Goal: Task Accomplishment & Management: Complete application form

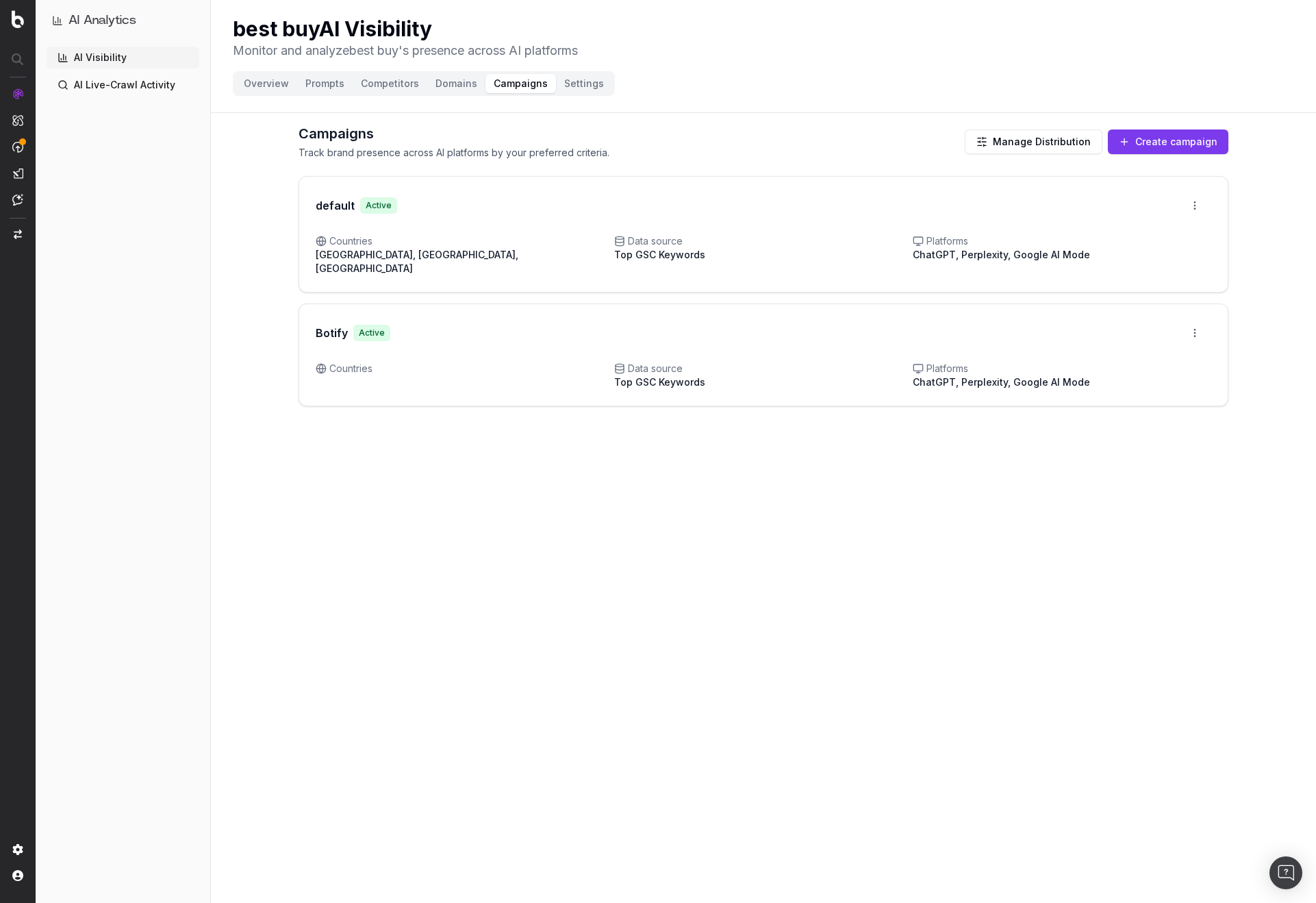
click at [1039, 151] on button "Manage Distribution" at bounding box center [1034, 142] width 138 height 25
click at [1198, 205] on html "AI Analytics AI Visibility AI Live-Crawl Activity best buy AI Visibility Monito…" at bounding box center [658, 451] width 1316 height 903
click at [1165, 229] on div "Edit campaign" at bounding box center [1156, 235] width 104 height 22
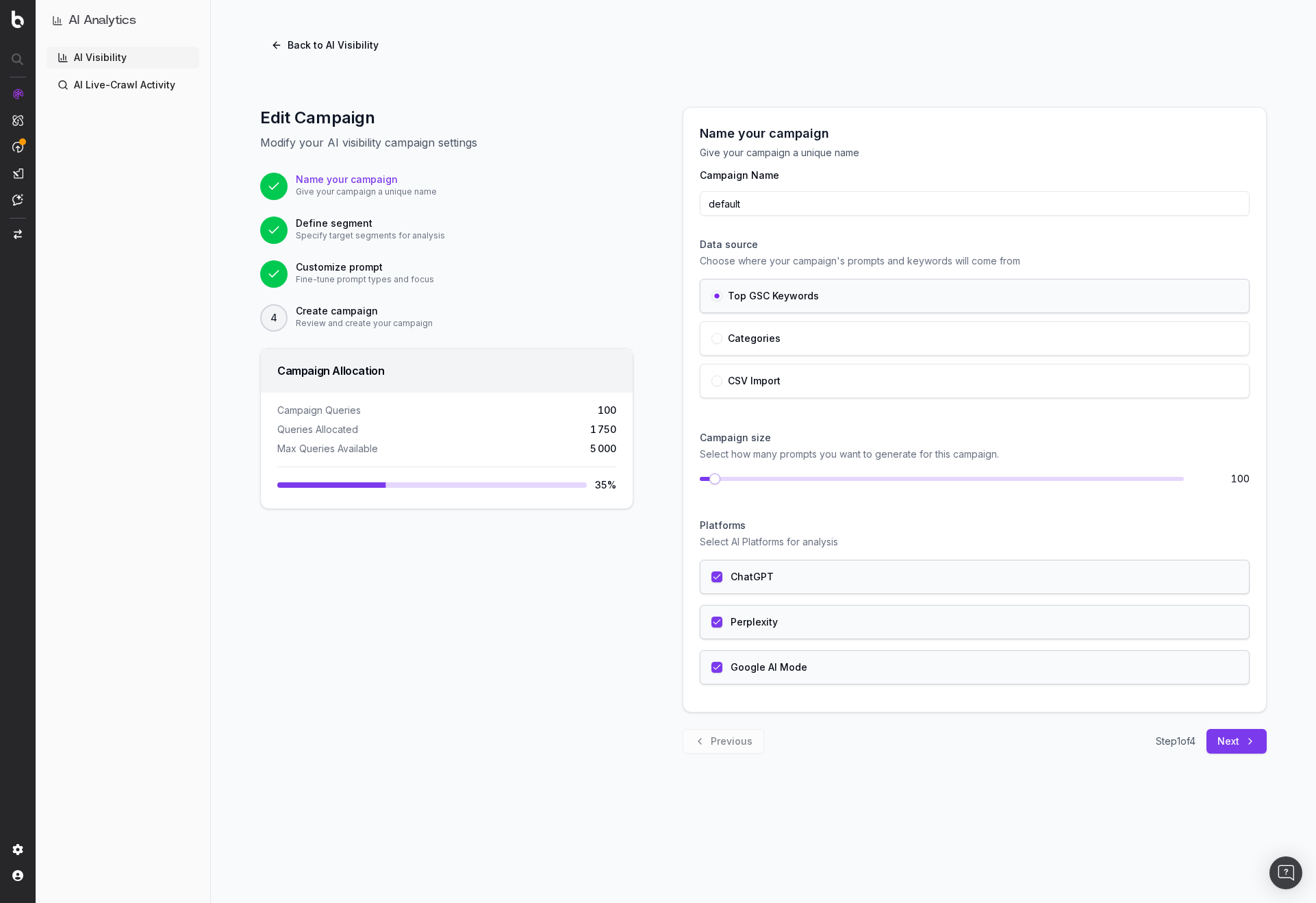
click at [385, 52] on button "Back to AI Visibility" at bounding box center [325, 45] width 130 height 25
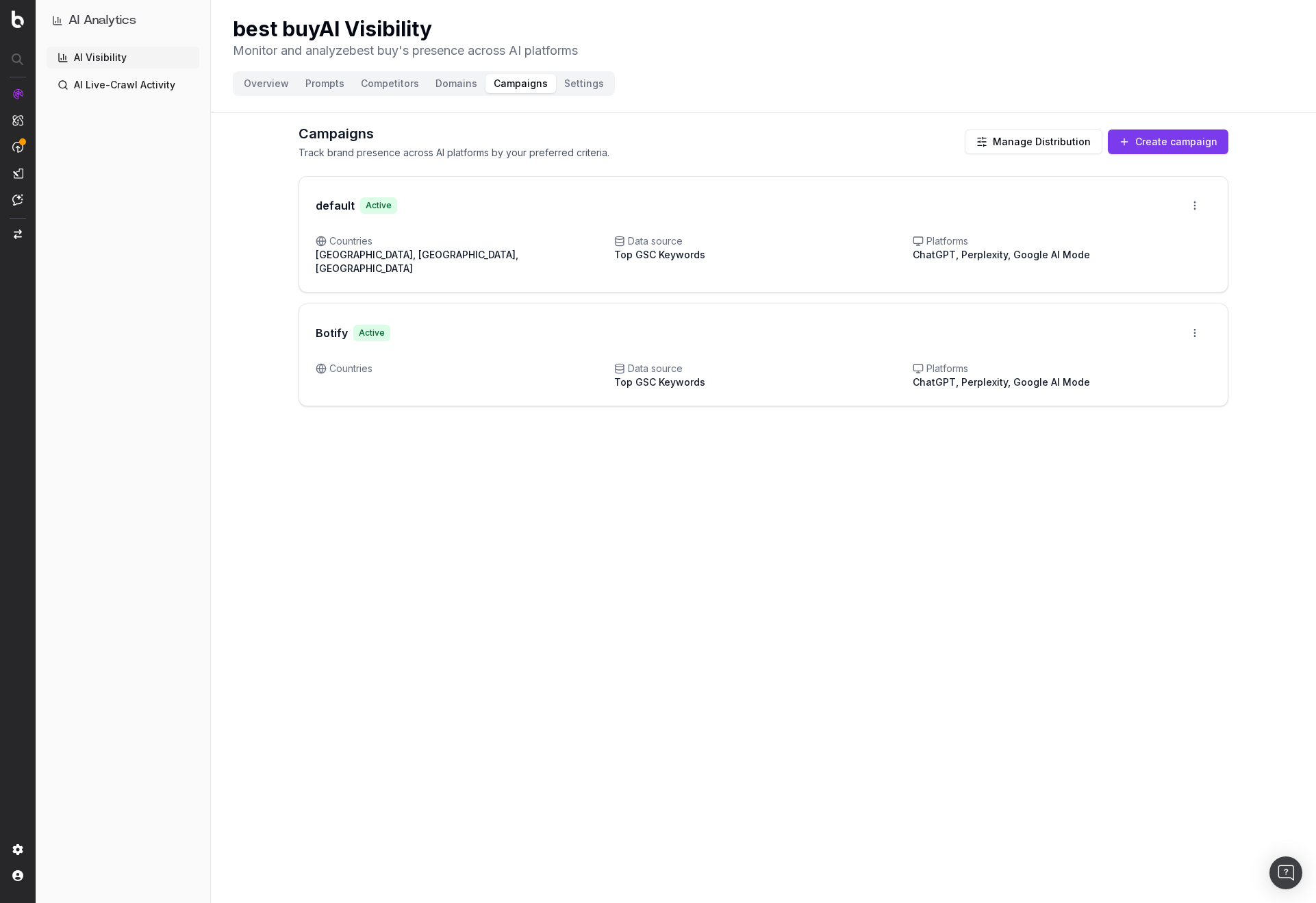
click at [1206, 150] on button "Create campaign" at bounding box center [1168, 142] width 121 height 25
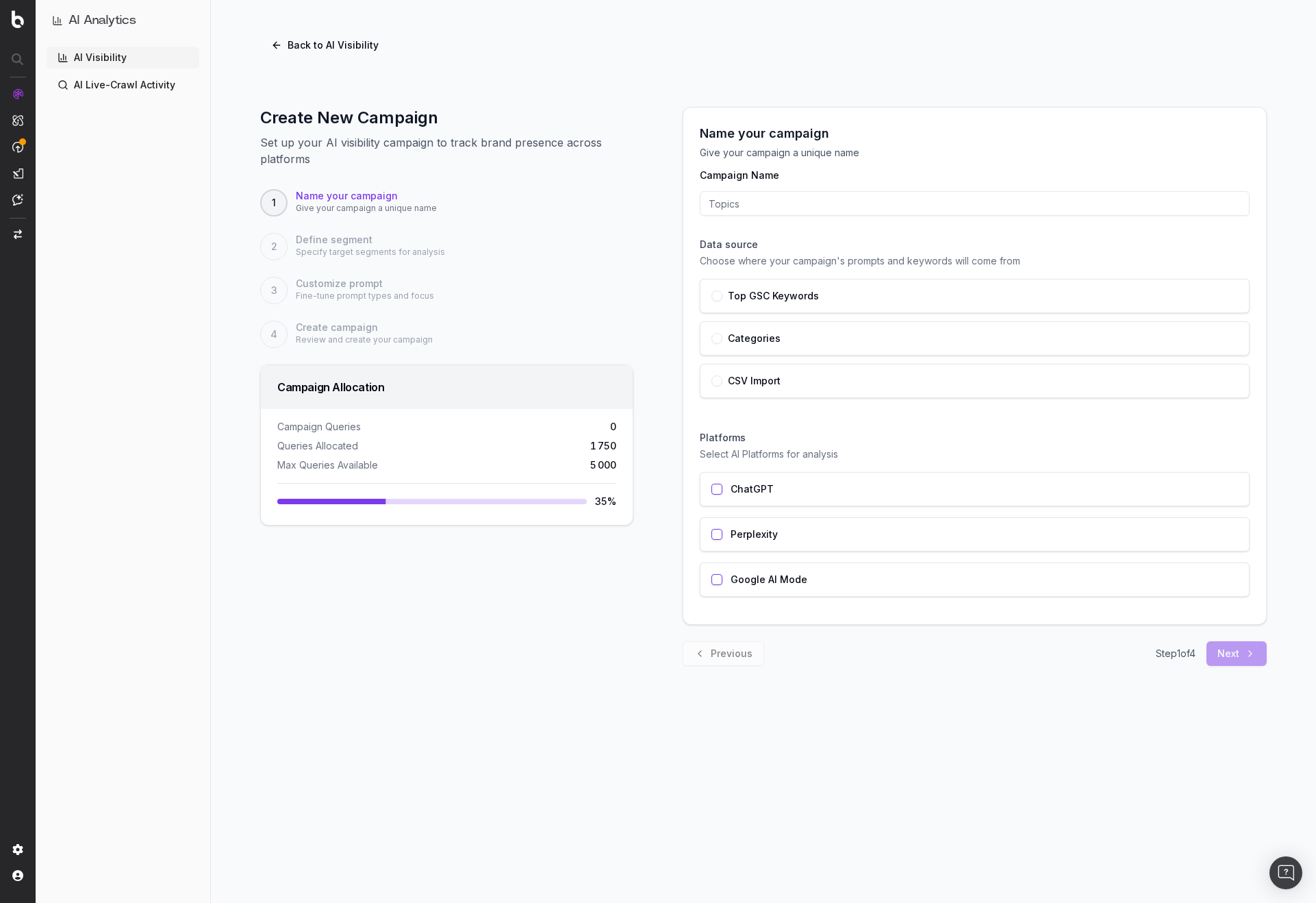
click at [857, 201] on input "Campaign Name" at bounding box center [975, 203] width 550 height 25
type input "dfaasdffasd"
drag, startPoint x: 770, startPoint y: 285, endPoint x: 860, endPoint y: 411, distance: 154.8
click at [770, 289] on div "Top GSC Keywords" at bounding box center [975, 295] width 550 height 34
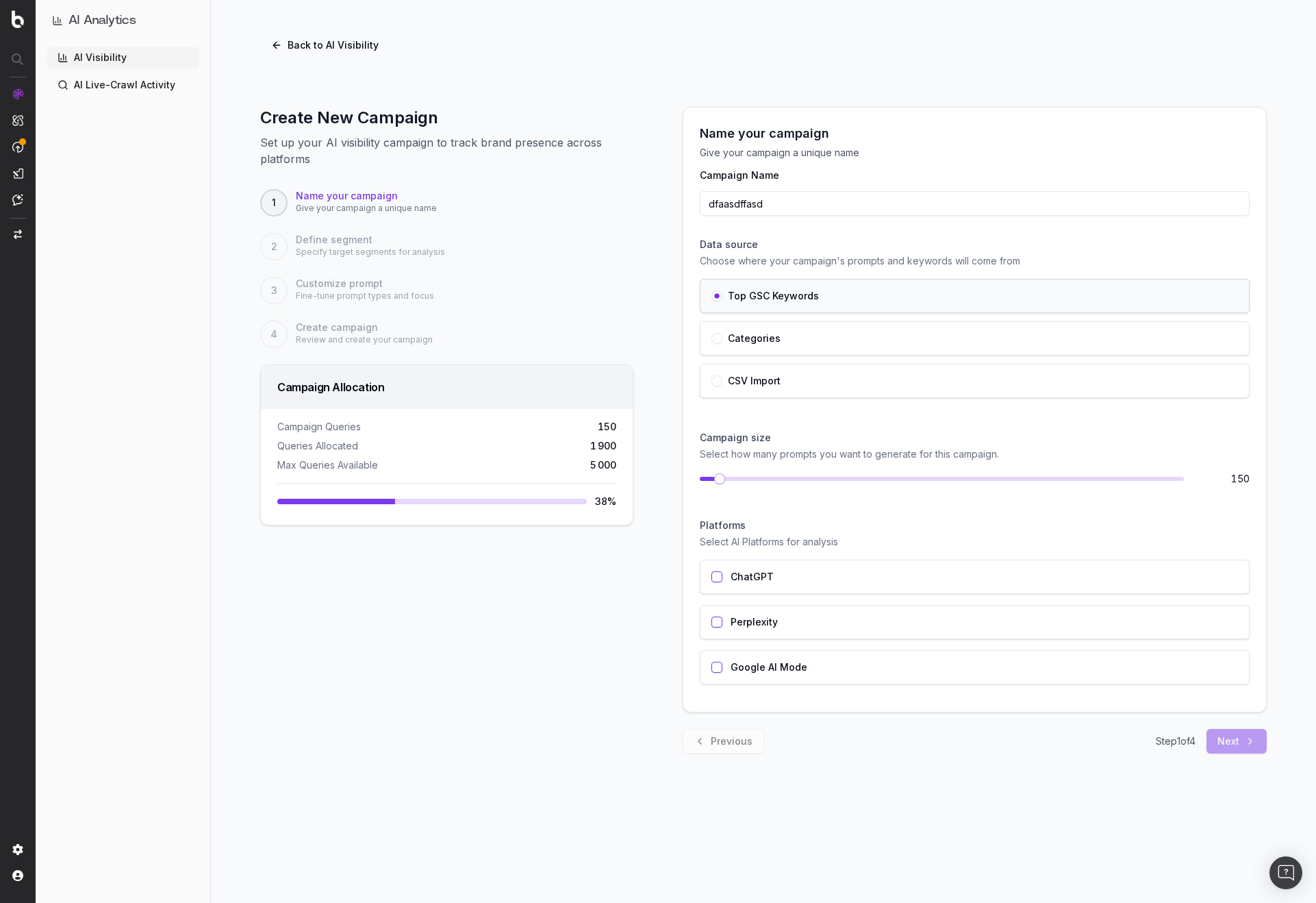
click at [915, 480] on span at bounding box center [942, 479] width 484 height 4
drag, startPoint x: 861, startPoint y: 555, endPoint x: 853, endPoint y: 647, distance: 92.3
click at [861, 556] on div "Platforms Select AI Platforms for analysis ChatGPT Perplexity Google AI Mode" at bounding box center [975, 601] width 550 height 188
click at [799, 559] on div "Platforms Select AI Platforms for analysis ChatGPT Perplexity Google AI Mode" at bounding box center [975, 601] width 550 height 188
click at [804, 592] on div "ChatGPT" at bounding box center [975, 576] width 550 height 34
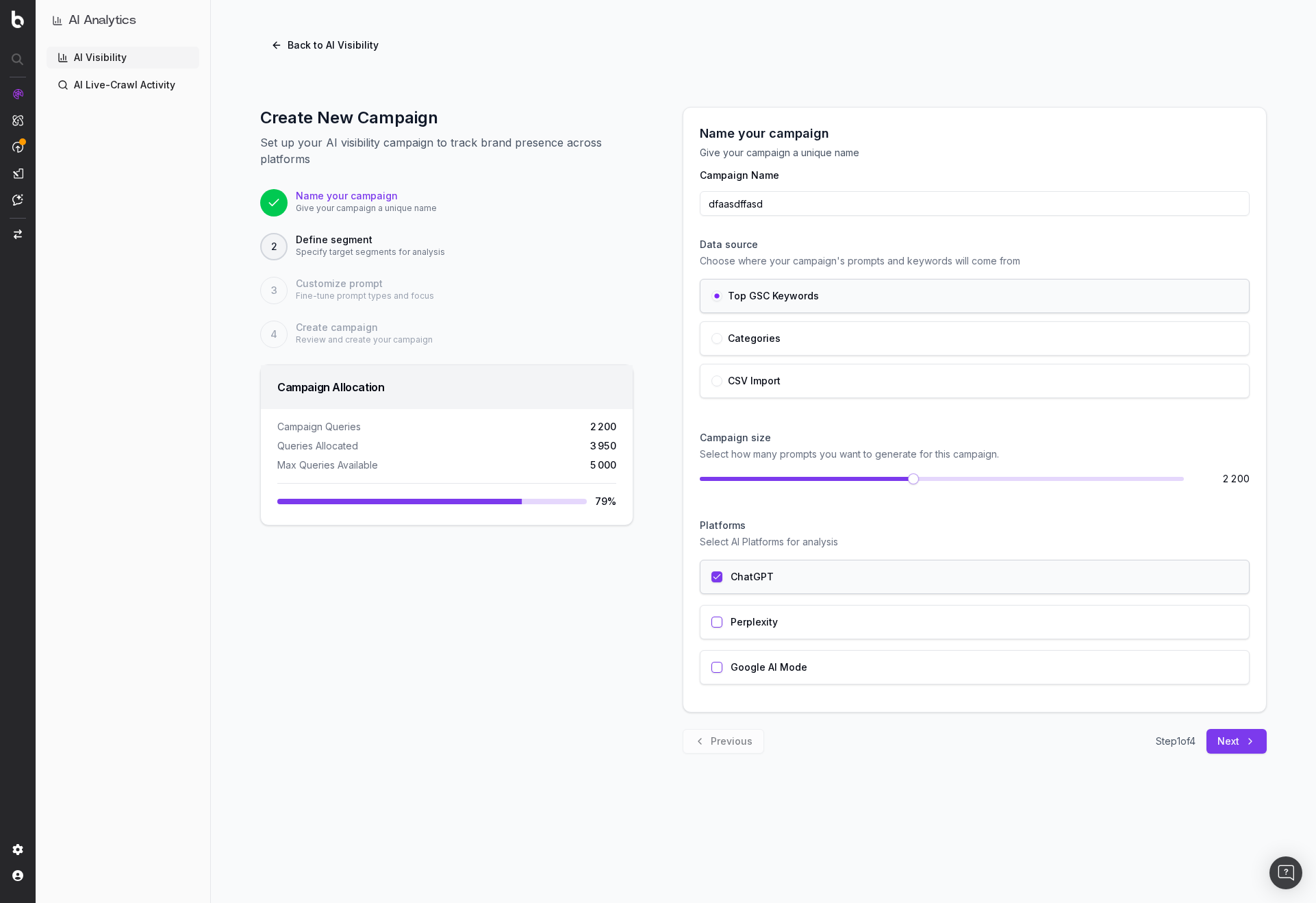
click at [795, 573] on div "ChatGPT" at bounding box center [975, 576] width 550 height 34
click at [803, 605] on div "Perplexity" at bounding box center [975, 621] width 550 height 34
click at [795, 583] on div "ChatGPT" at bounding box center [975, 576] width 550 height 34
click at [1233, 733] on button "Next" at bounding box center [1236, 741] width 60 height 25
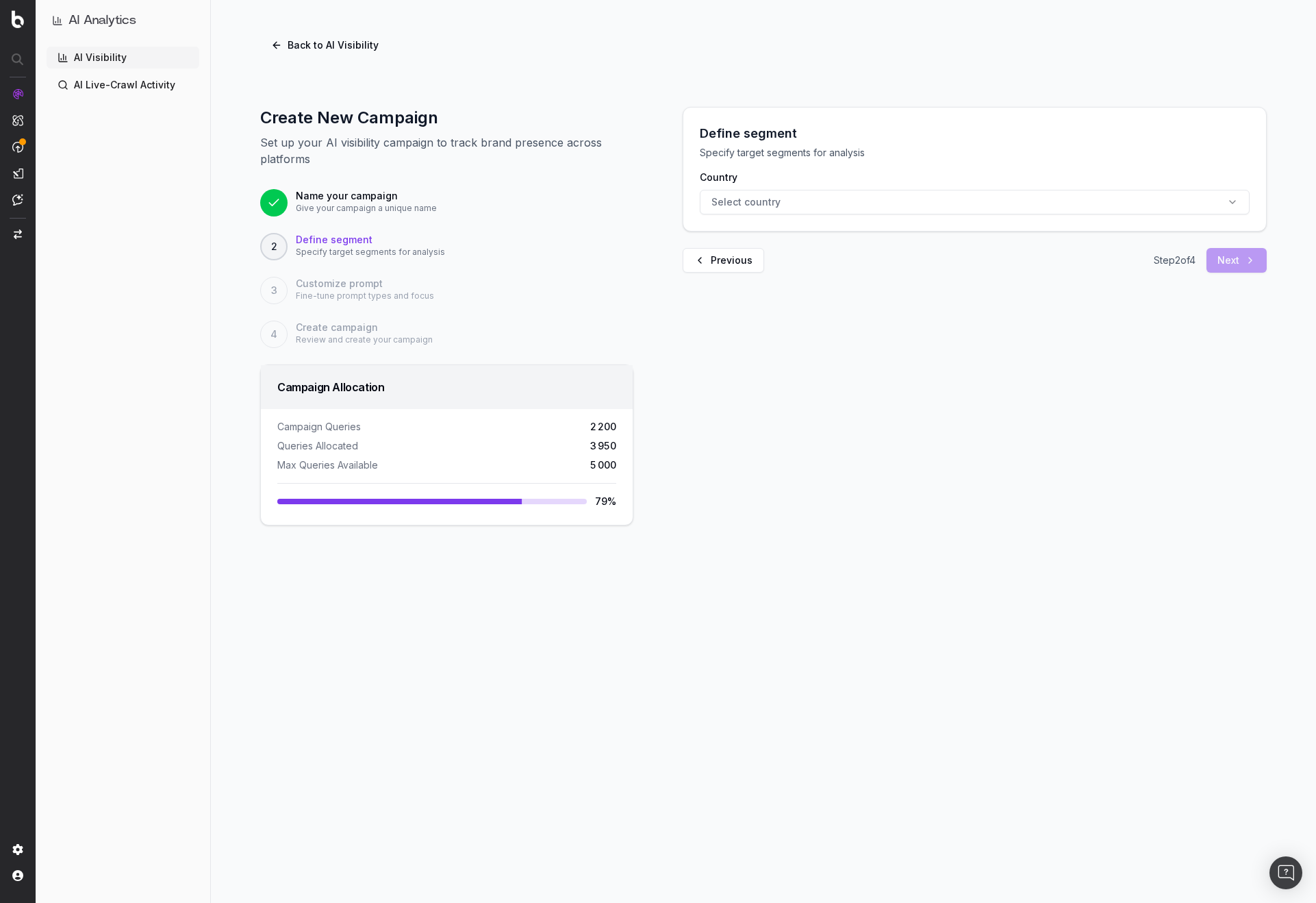
click at [780, 205] on button "Select country" at bounding box center [975, 202] width 550 height 25
type input "fr"
click at [941, 307] on div "[GEOGRAPHIC_DATA]" at bounding box center [975, 307] width 199 height 22
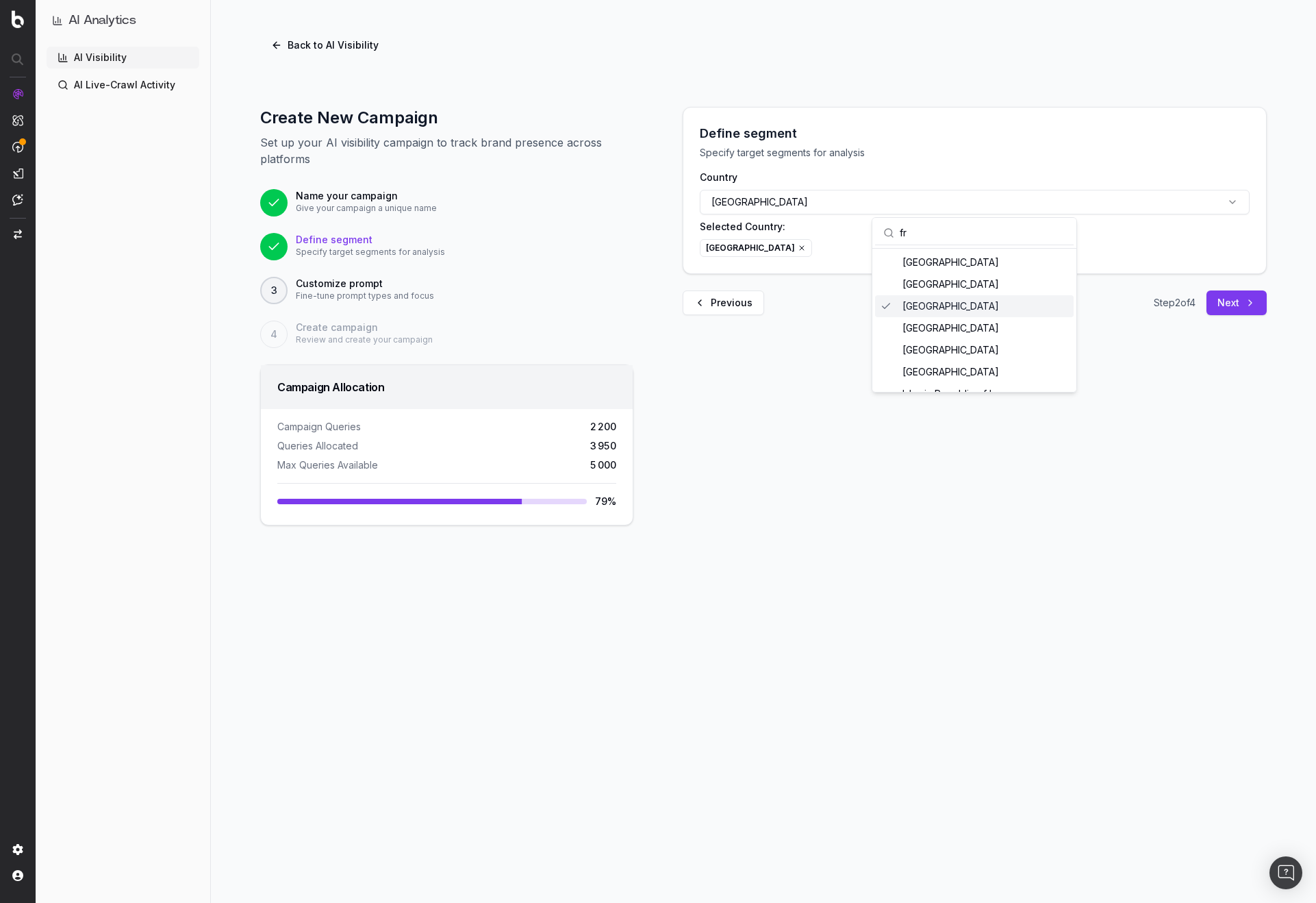
click at [1253, 302] on button "Next" at bounding box center [1236, 303] width 60 height 25
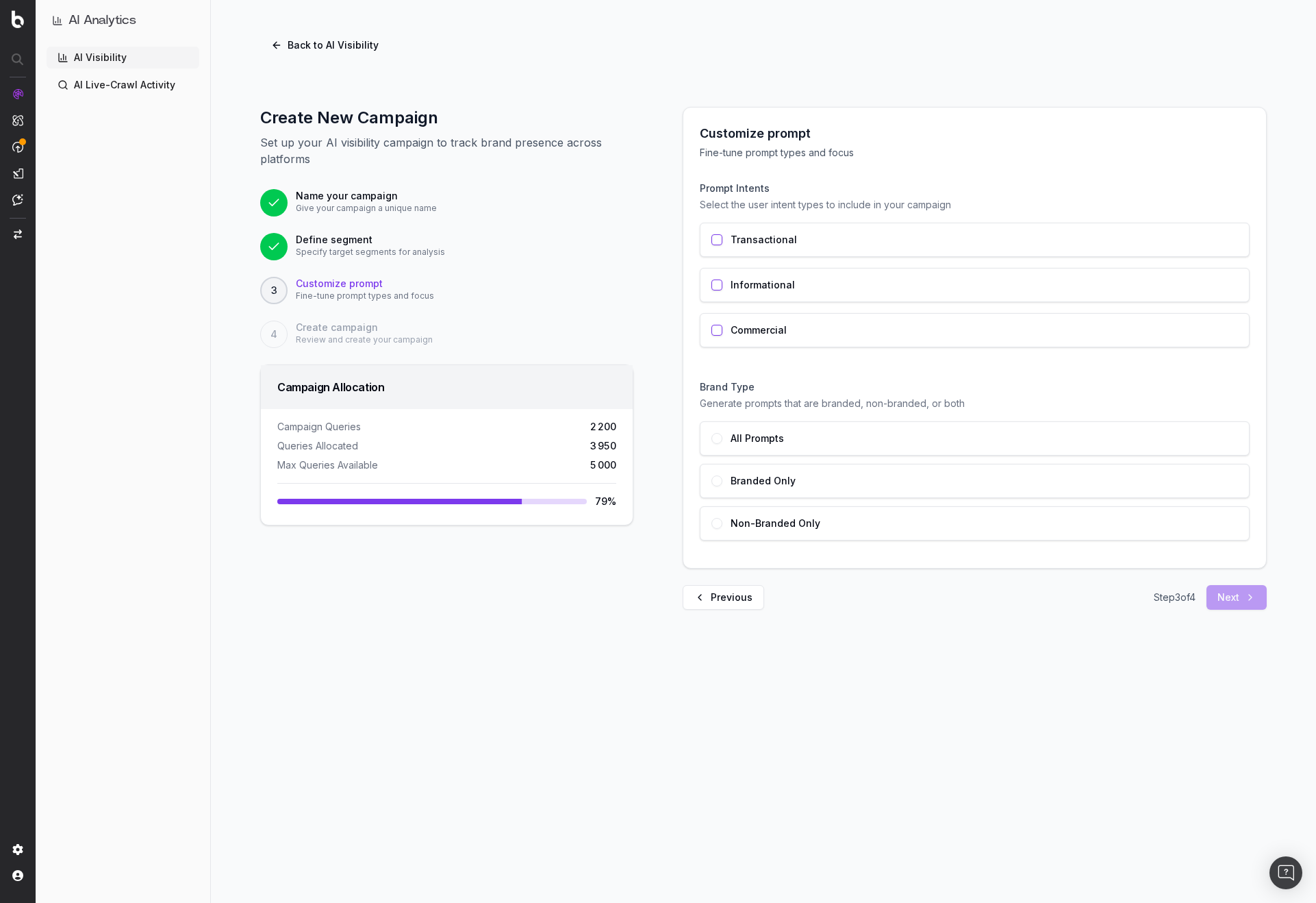
click at [813, 259] on div "Transactional Informational Commercial" at bounding box center [975, 284] width 550 height 124
drag, startPoint x: 813, startPoint y: 271, endPoint x: 820, endPoint y: 294, distance: 24.0
click at [813, 273] on div "Informational" at bounding box center [975, 284] width 550 height 34
click at [775, 249] on div "Transactional" at bounding box center [975, 239] width 550 height 34
click at [783, 454] on div "All Prompts" at bounding box center [975, 438] width 550 height 34
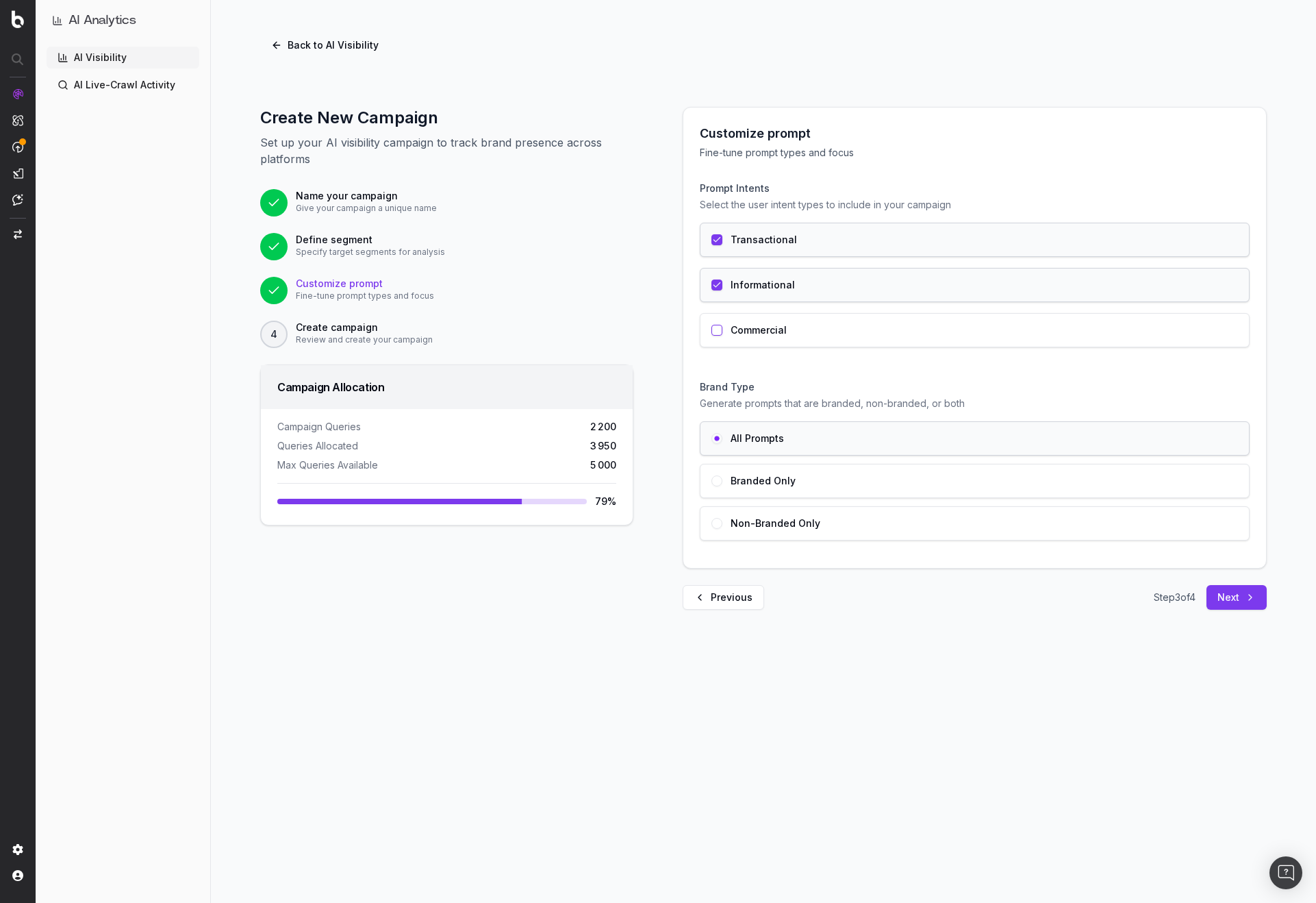
drag, startPoint x: 1244, startPoint y: 596, endPoint x: 1178, endPoint y: 591, distance: 66.2
click at [1243, 596] on button "Next" at bounding box center [1236, 597] width 60 height 25
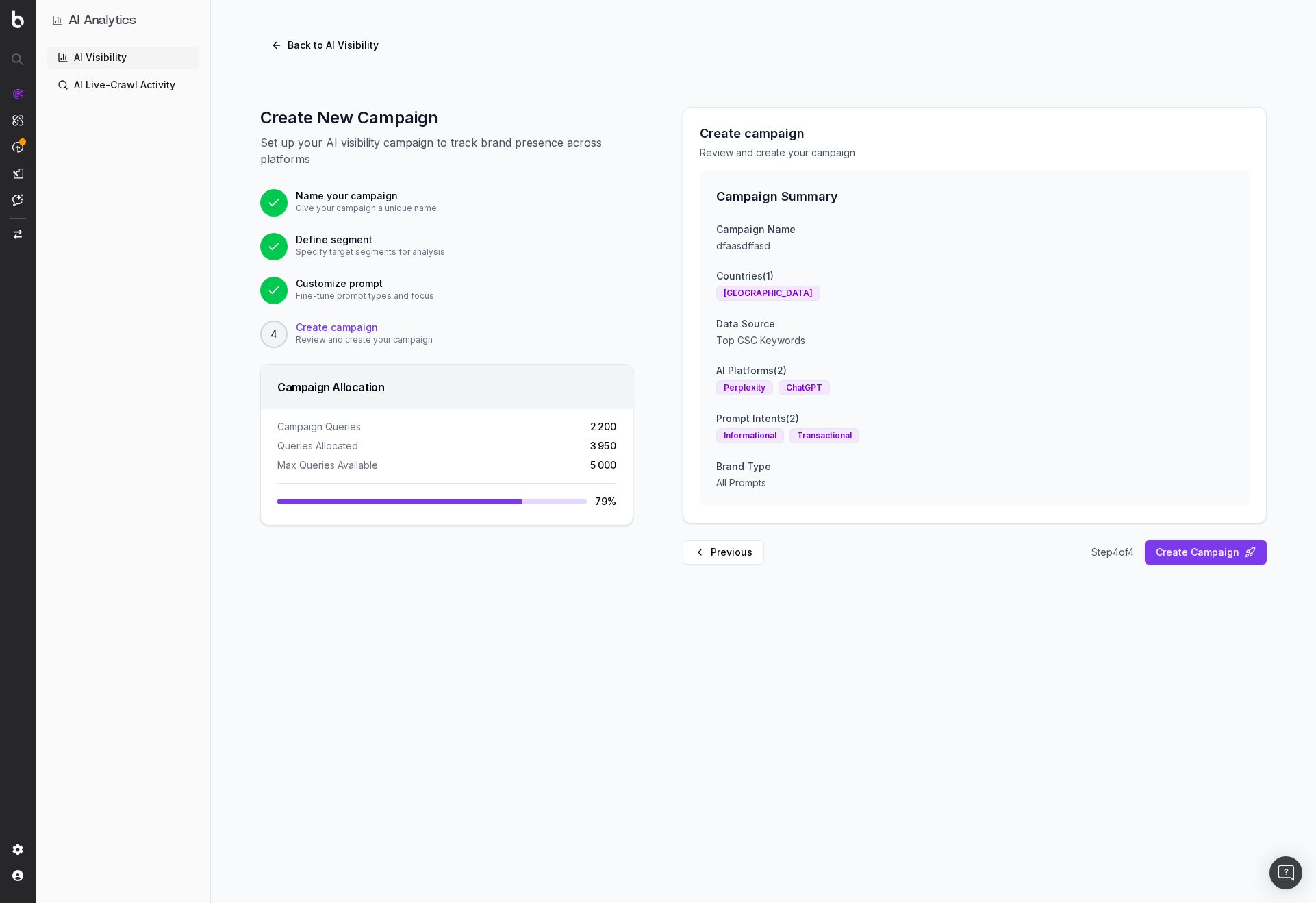
click at [301, 50] on button "Back to AI Visibility" at bounding box center [325, 45] width 130 height 25
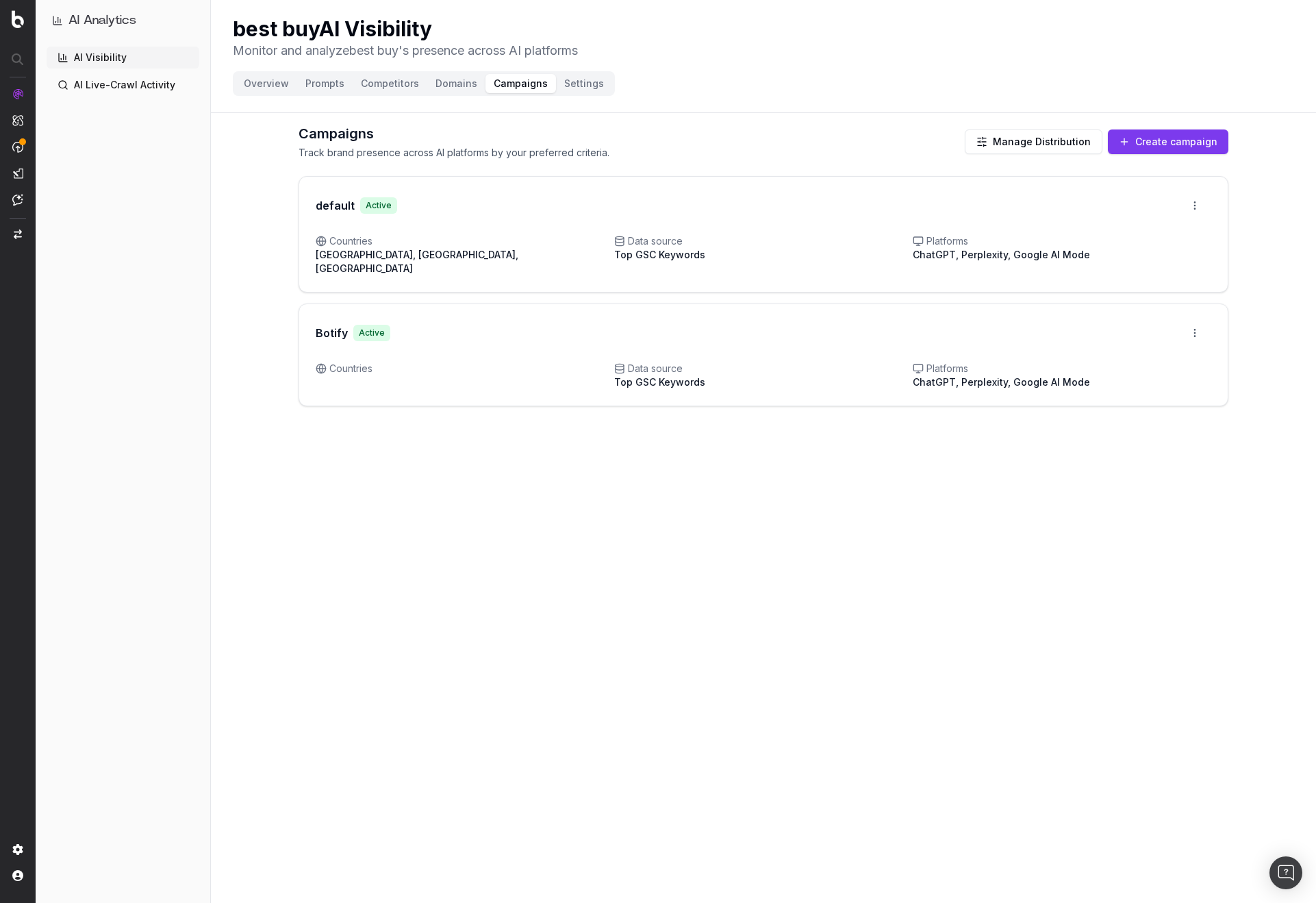
click at [696, 91] on header "best buy AI Visibility Monitor and analyze best buy 's presence across AI platf…" at bounding box center [763, 56] width 1105 height 113
